Goal: Navigation & Orientation: Find specific page/section

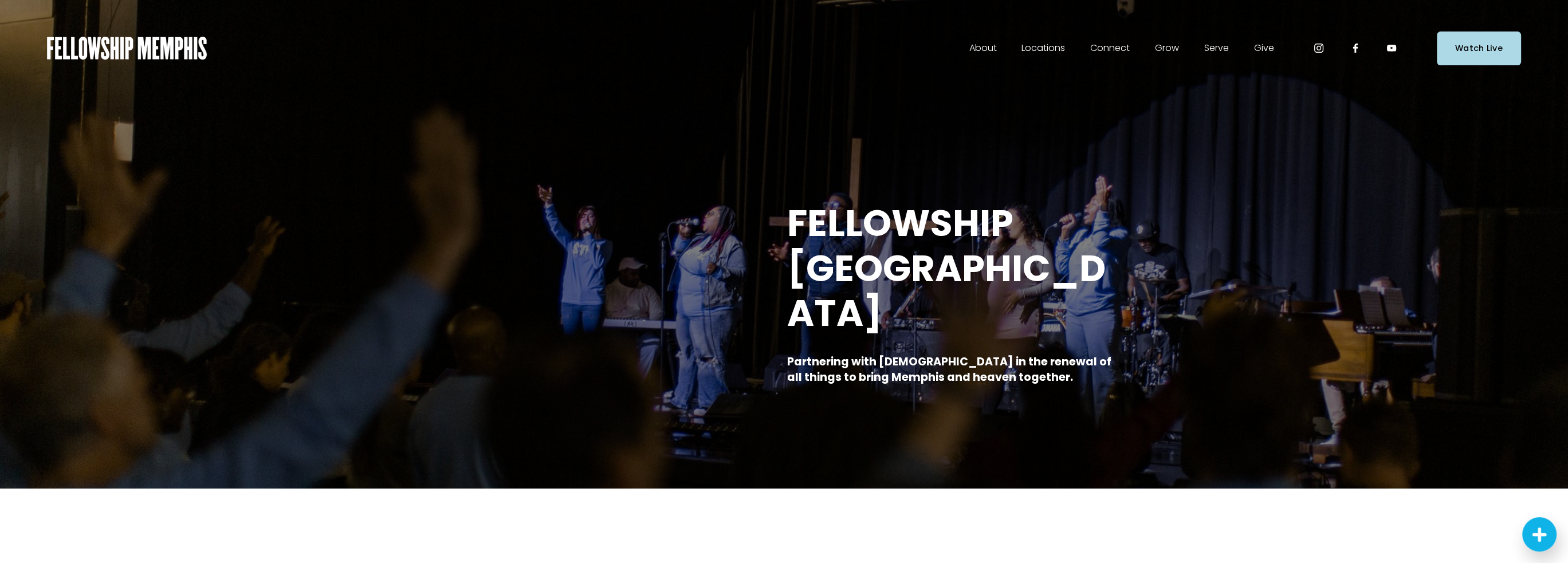
click at [0, 0] on span "Staff" at bounding box center [0, 0] width 0 height 0
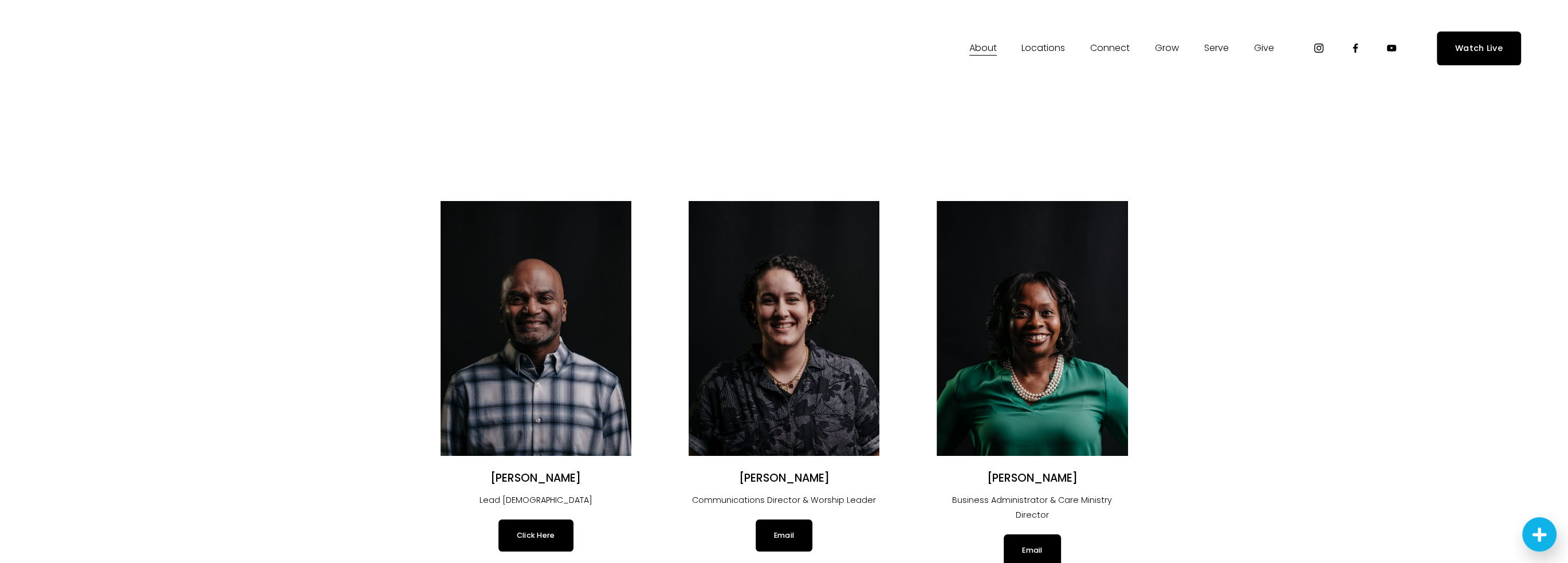
click at [0, 0] on span "Our Beliefs" at bounding box center [0, 0] width 0 height 0
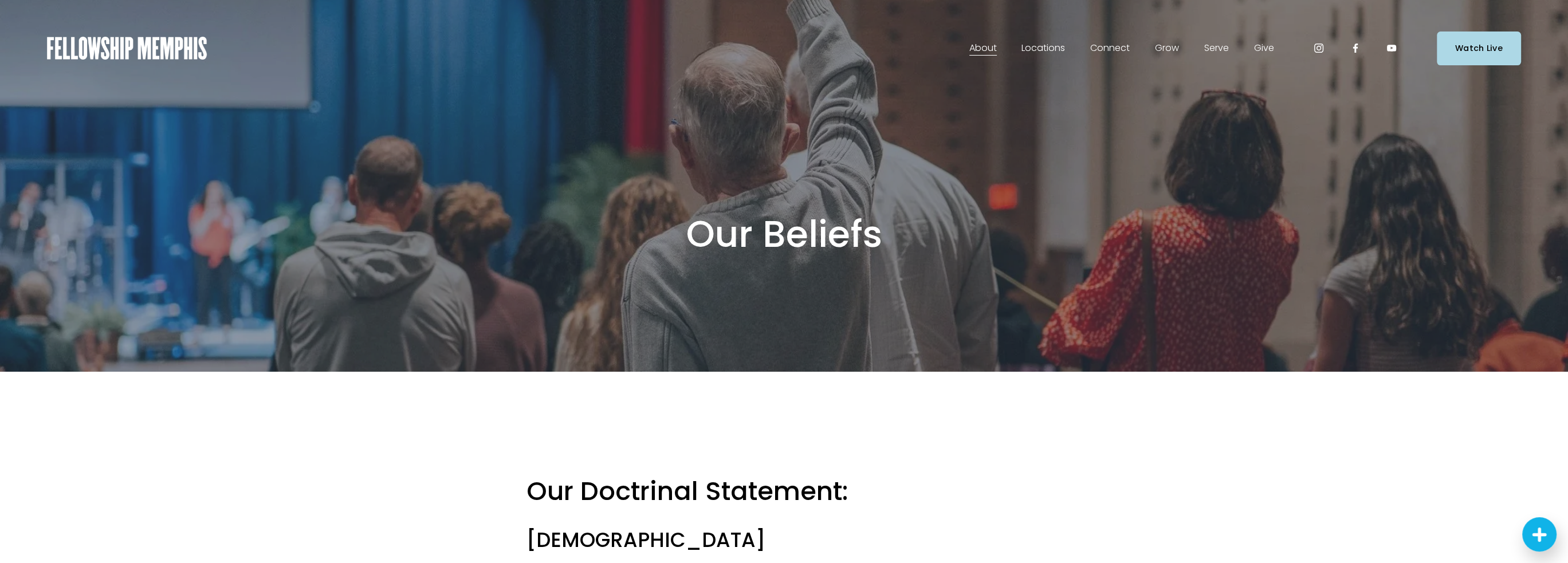
click at [0, 0] on span "Careers" at bounding box center [0, 0] width 0 height 0
